Goal: Browse casually

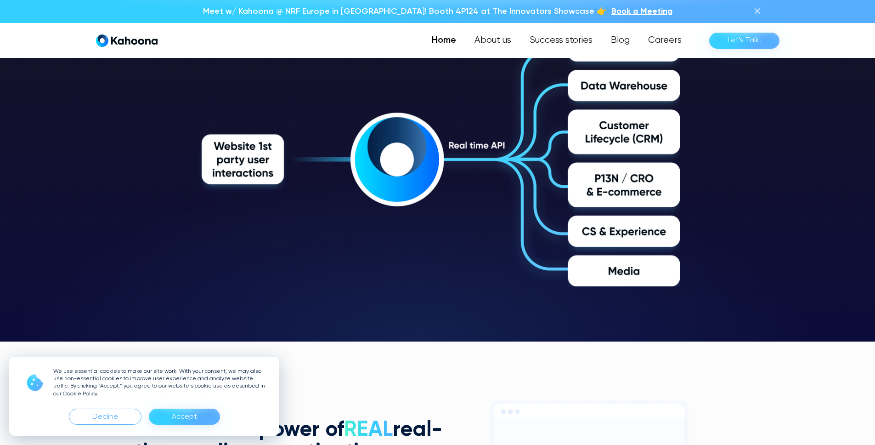
scroll to position [1631, 0]
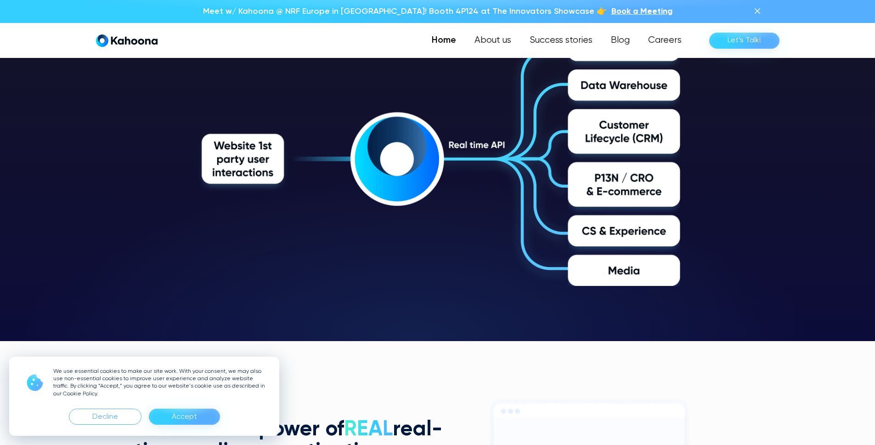
click at [214, 416] on div "Accept" at bounding box center [184, 416] width 71 height 16
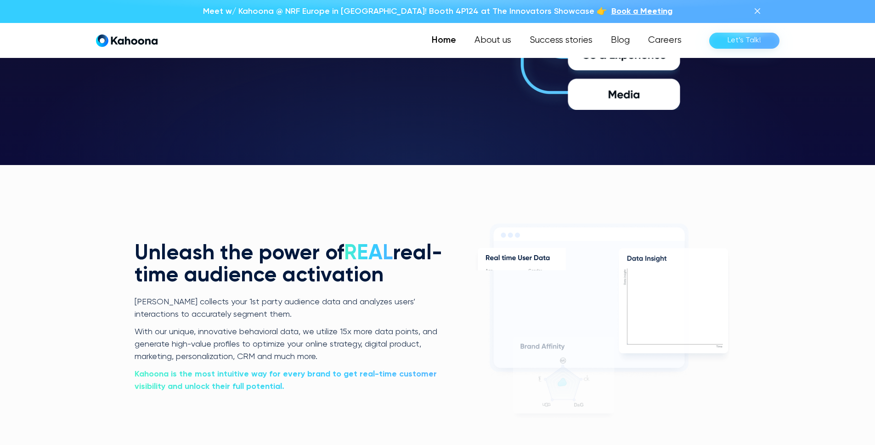
scroll to position [1808, 0]
click at [282, 273] on h2 "Unleash the power of REAL real-time audience activation" at bounding box center [290, 264] width 310 height 44
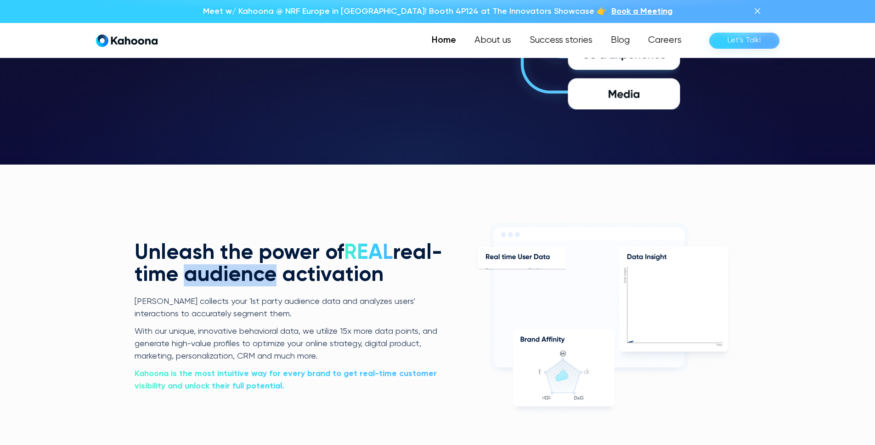
click at [282, 273] on h2 "Unleash the power of REAL real-time audience activation" at bounding box center [290, 264] width 310 height 44
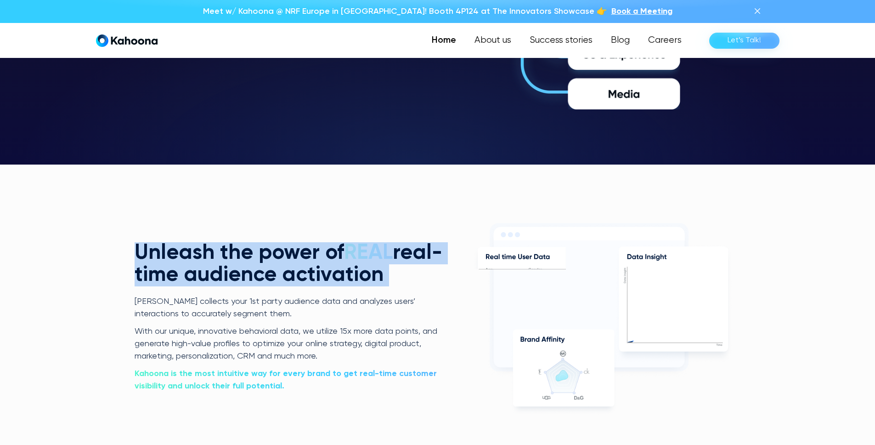
click at [282, 273] on h2 "Unleash the power of REAL real-time audience activation" at bounding box center [290, 264] width 310 height 44
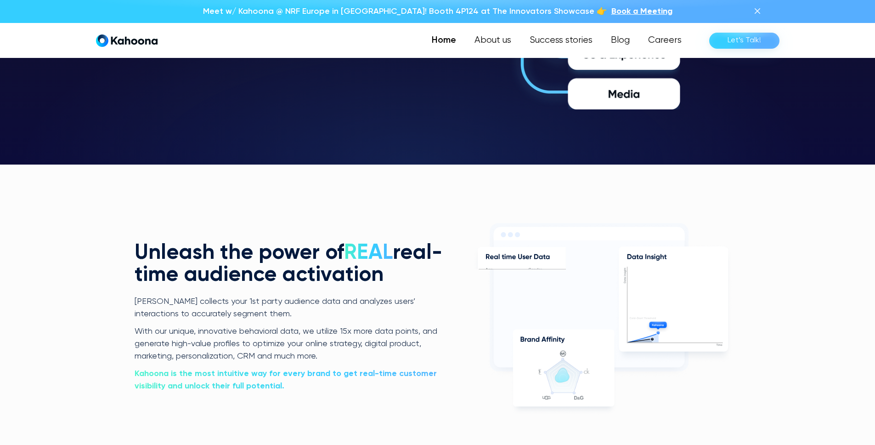
click at [288, 303] on p "[PERSON_NAME] collects your 1st party audience data and analyzes users’ interac…" at bounding box center [290, 307] width 310 height 25
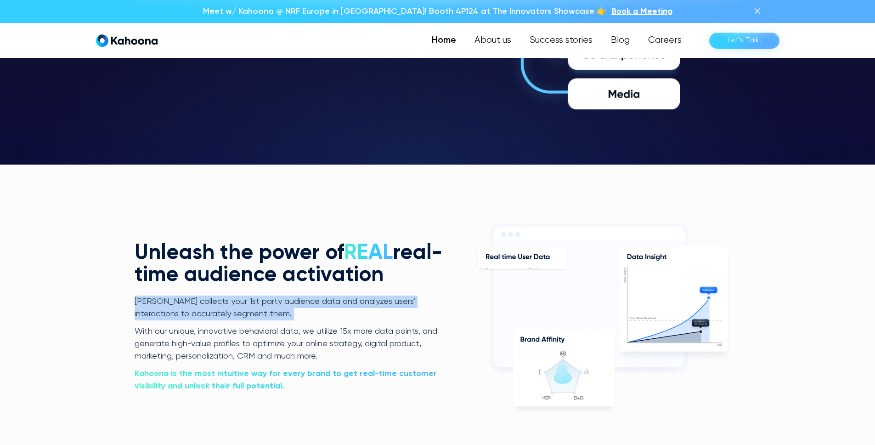
click at [288, 303] on p "[PERSON_NAME] collects your 1st party audience data and analyzes users’ interac…" at bounding box center [290, 307] width 310 height 25
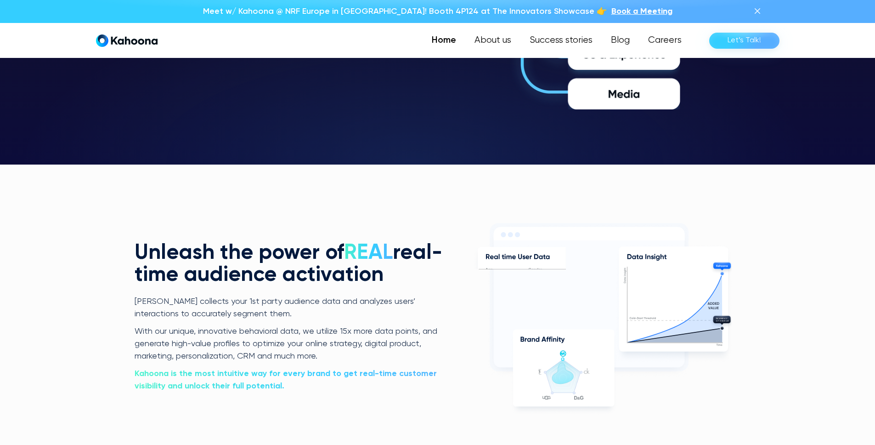
click at [292, 268] on h2 "Unleash the power of REAL real-time audience activation" at bounding box center [290, 264] width 310 height 44
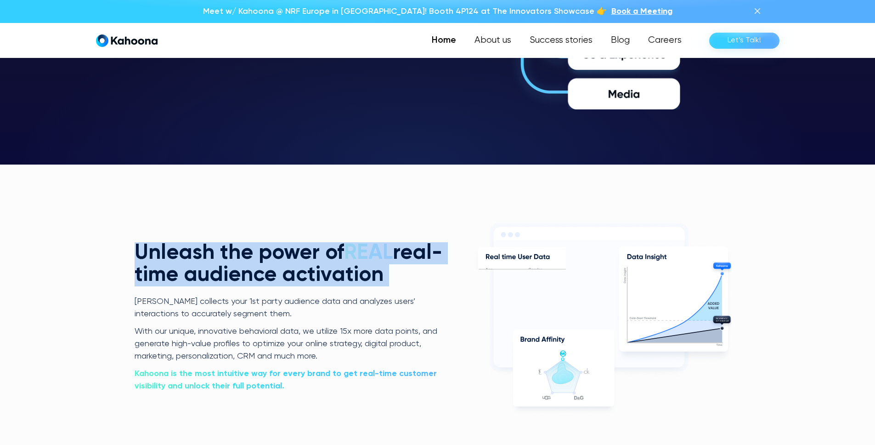
click at [292, 268] on h2 "Unleash the power of REAL real-time audience activation" at bounding box center [290, 264] width 310 height 44
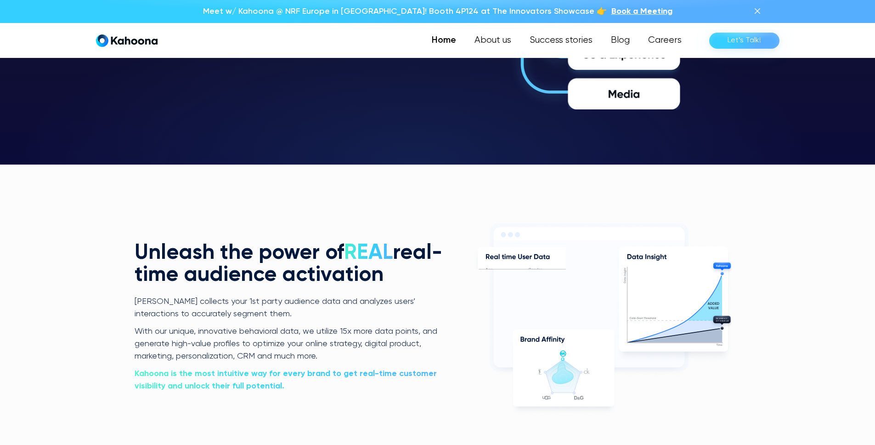
click at [294, 304] on p "[PERSON_NAME] collects your 1st party audience data and analyzes users’ interac…" at bounding box center [290, 307] width 310 height 25
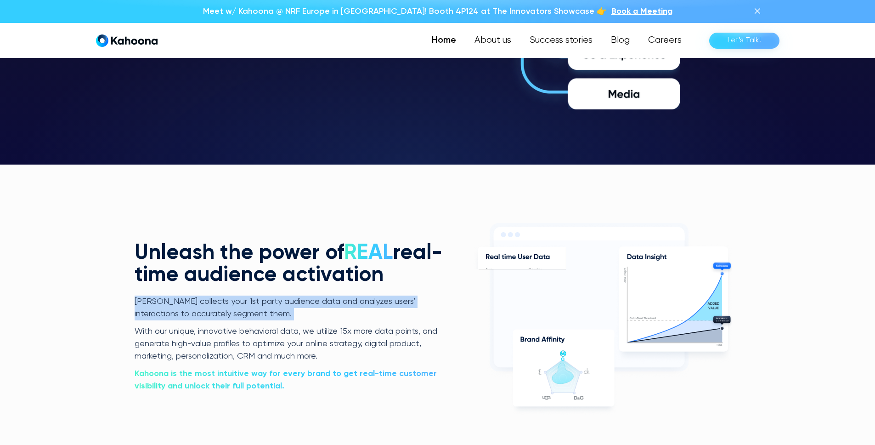
click at [294, 304] on p "[PERSON_NAME] collects your 1st party audience data and analyzes users’ interac…" at bounding box center [290, 307] width 310 height 25
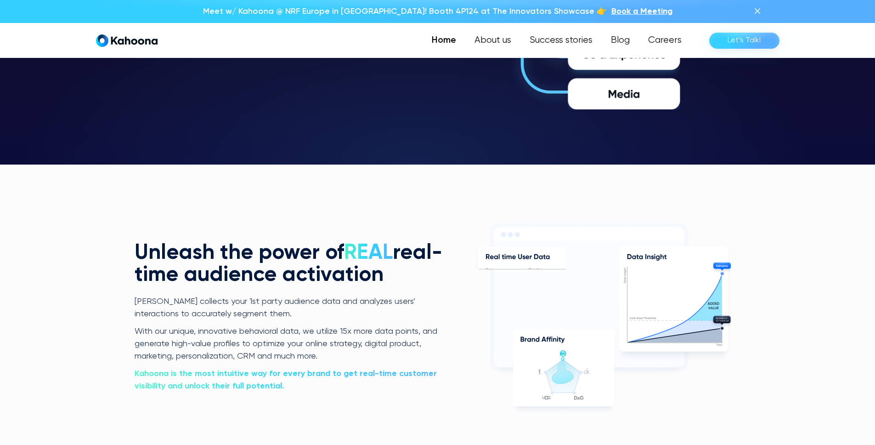
click at [294, 327] on p "With our unique, innovative behavioral data, we utilize 15x more data points, a…" at bounding box center [290, 344] width 310 height 38
click at [295, 325] on p "With our unique, innovative behavioral data, we utilize 15x more data points, a…" at bounding box center [290, 344] width 310 height 38
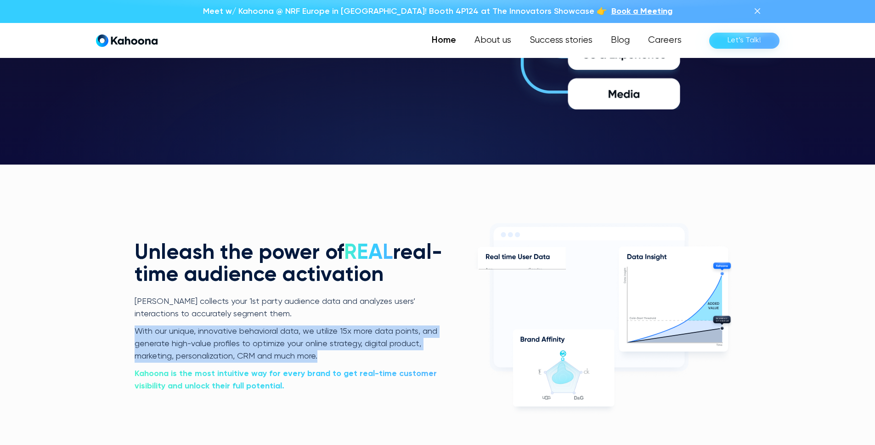
click at [295, 325] on p "With our unique, innovative behavioral data, we utilize 15x more data points, a…" at bounding box center [290, 344] width 310 height 38
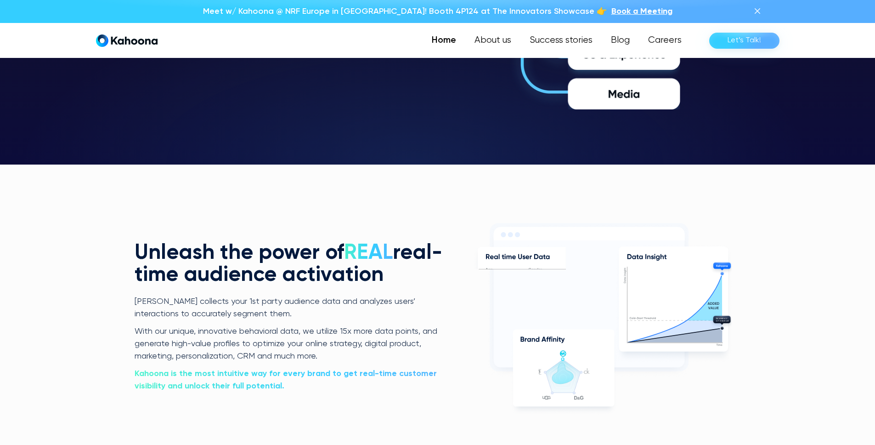
click at [298, 310] on p "[PERSON_NAME] collects your 1st party audience data and analyzes users’ interac…" at bounding box center [290, 307] width 310 height 25
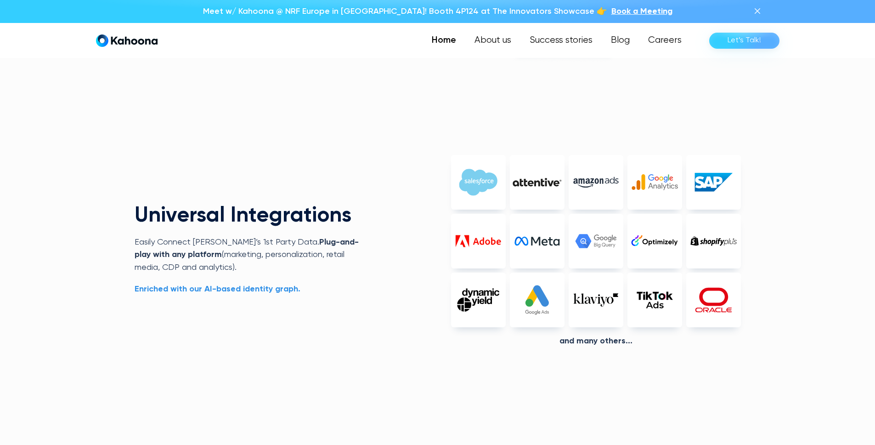
scroll to position [2160, 0]
